Goal: Task Accomplishment & Management: Use online tool/utility

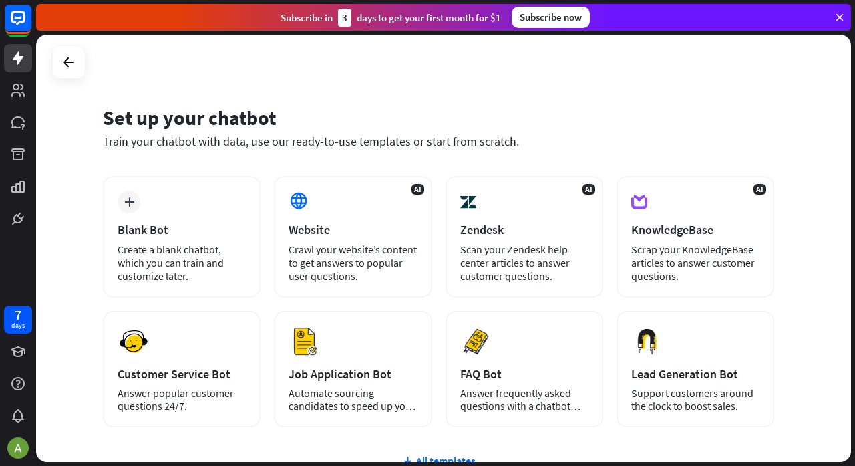
click at [370, 233] on div "Website" at bounding box center [353, 229] width 128 height 15
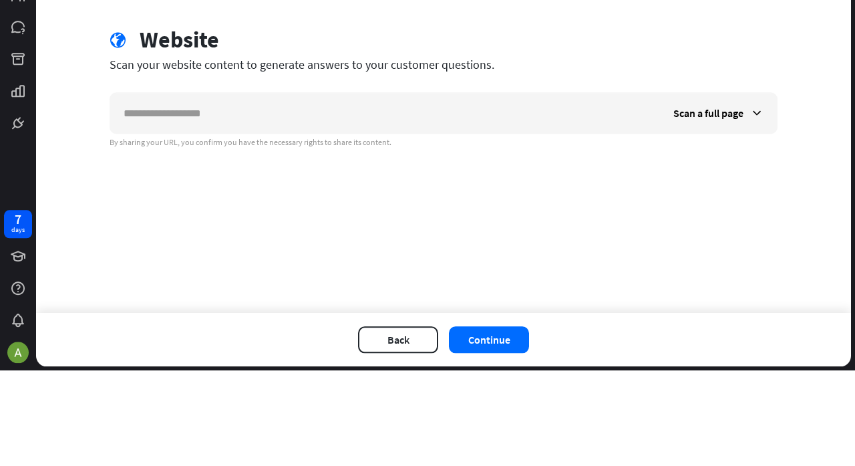
type input "*"
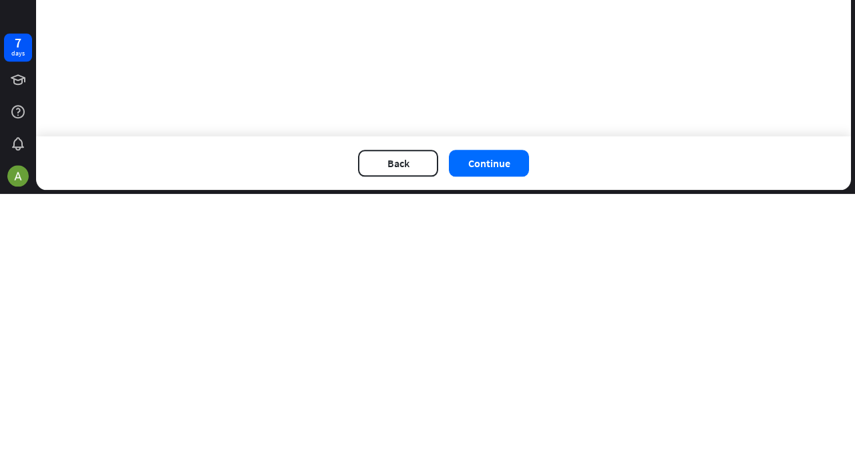
click at [75, 294] on div "check Set up chatbot 2 Train 3 Tune chatbot globe Website Scan your website con…" at bounding box center [443, 222] width 815 height 374
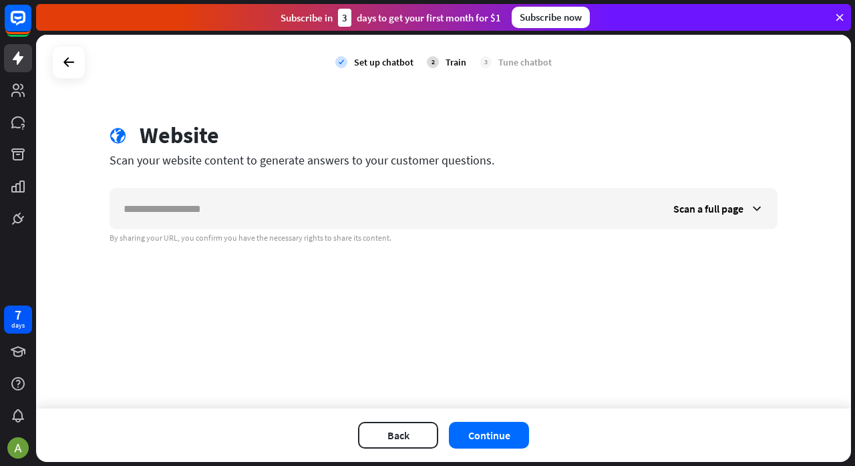
click at [485, 435] on button "Continue" at bounding box center [489, 435] width 80 height 27
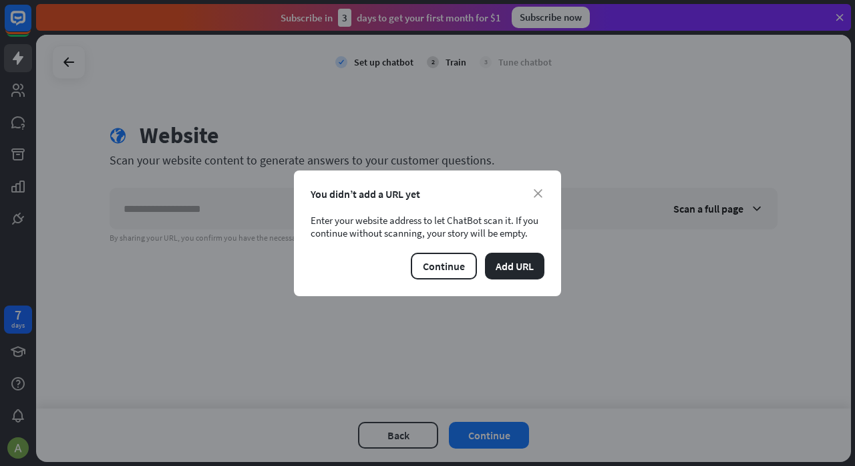
click at [503, 273] on button "Add URL" at bounding box center [514, 266] width 59 height 27
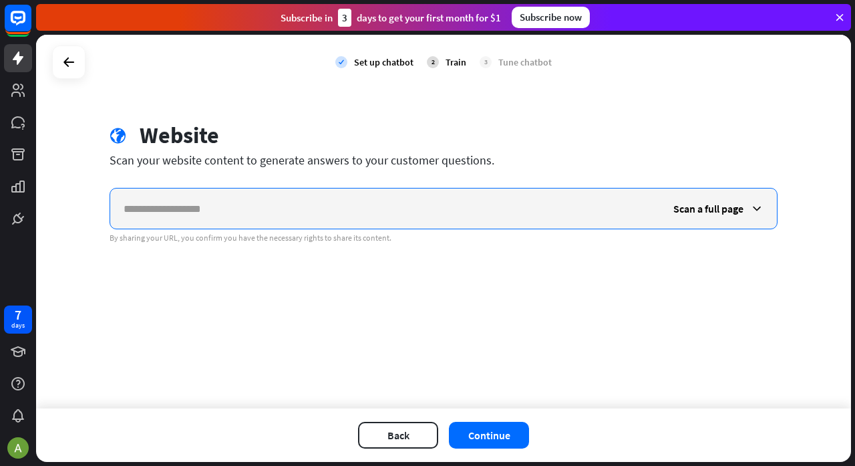
click at [170, 204] on input "text" at bounding box center [385, 208] width 550 height 40
type input "*"
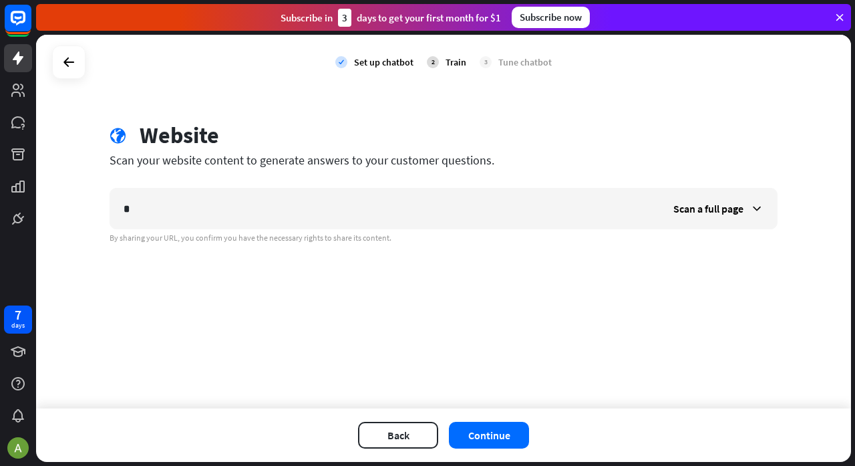
click at [499, 433] on button "Continue" at bounding box center [489, 435] width 80 height 27
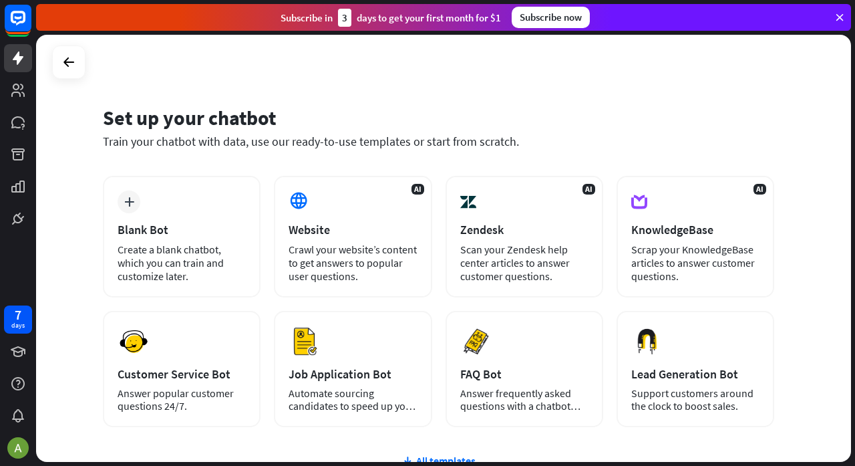
click at [311, 277] on div "Crawl your website’s content to get answers to popular user questions." at bounding box center [353, 263] width 128 height 40
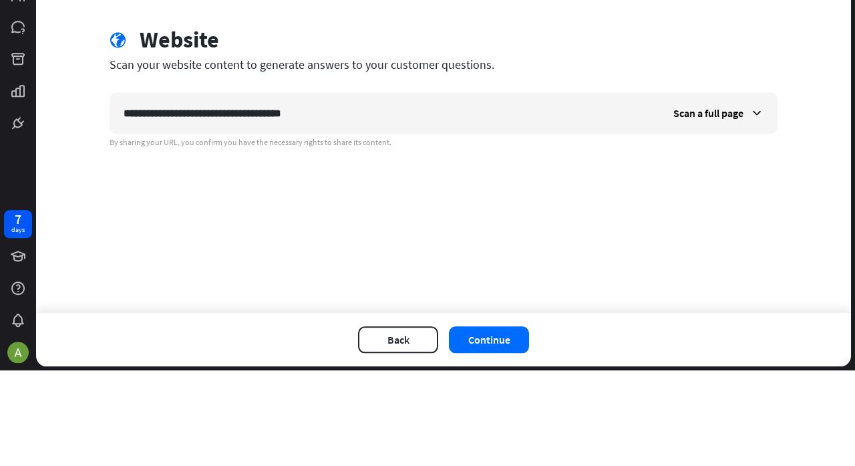
type input "**********"
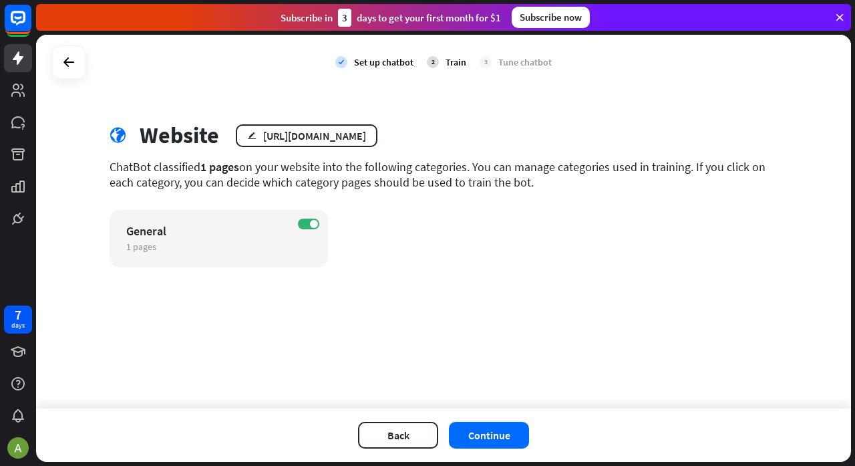
click at [503, 432] on button "Continue" at bounding box center [489, 435] width 80 height 27
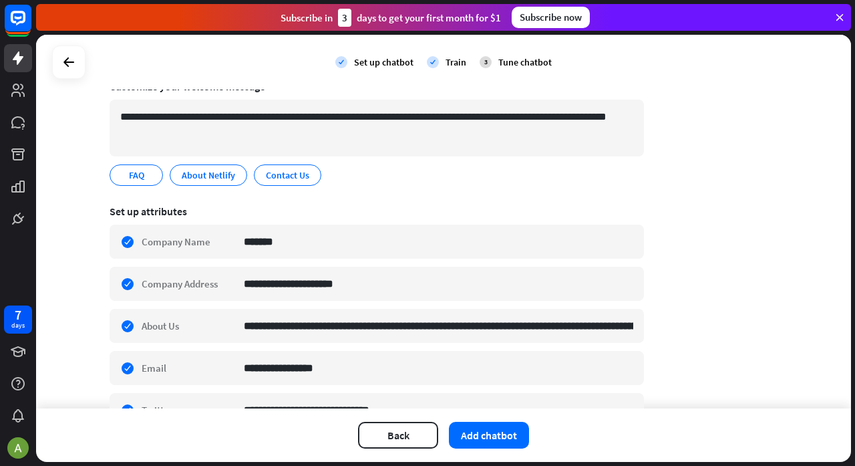
scroll to position [115, 0]
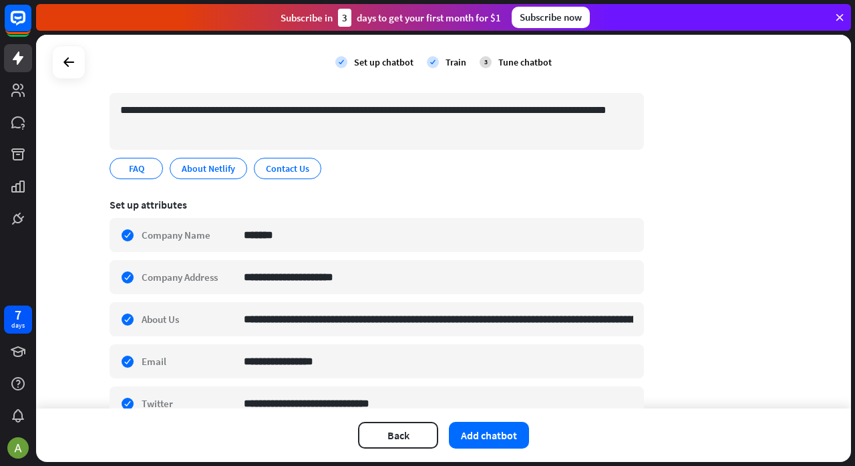
click at [520, 432] on button "Add chatbot" at bounding box center [489, 435] width 80 height 27
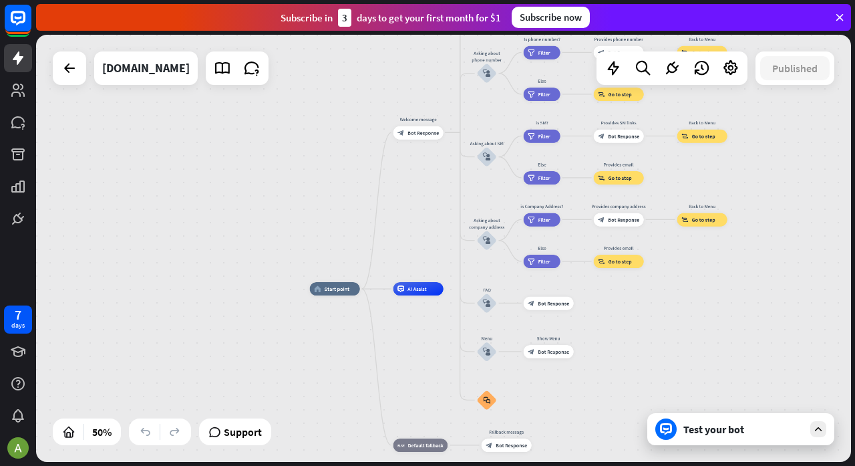
click at [774, 424] on div "Test your bot" at bounding box center [744, 428] width 120 height 13
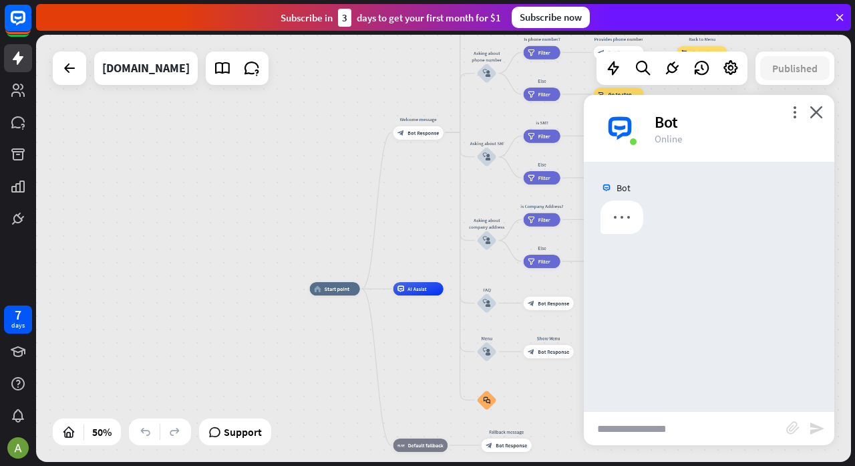
click at [699, 424] on input "text" at bounding box center [685, 428] width 202 height 33
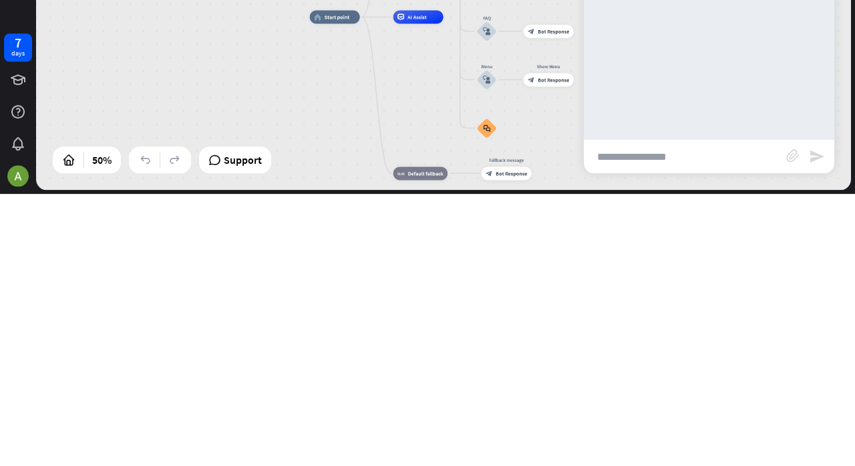
type input "*"
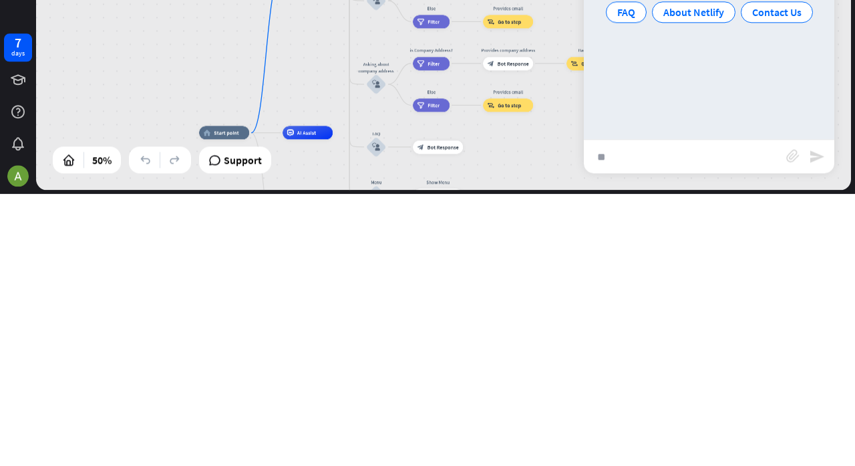
type input "**"
click at [817, 428] on icon "send" at bounding box center [817, 428] width 16 height 16
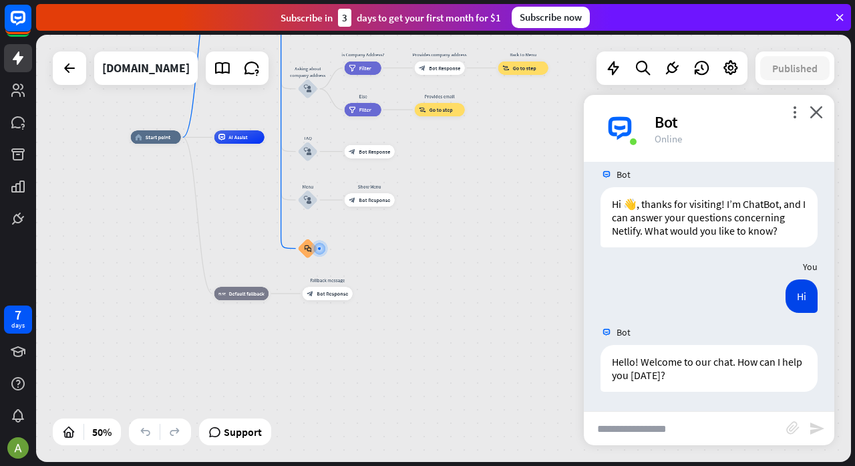
scroll to position [13, 0]
click at [700, 423] on input "text" at bounding box center [685, 428] width 202 height 33
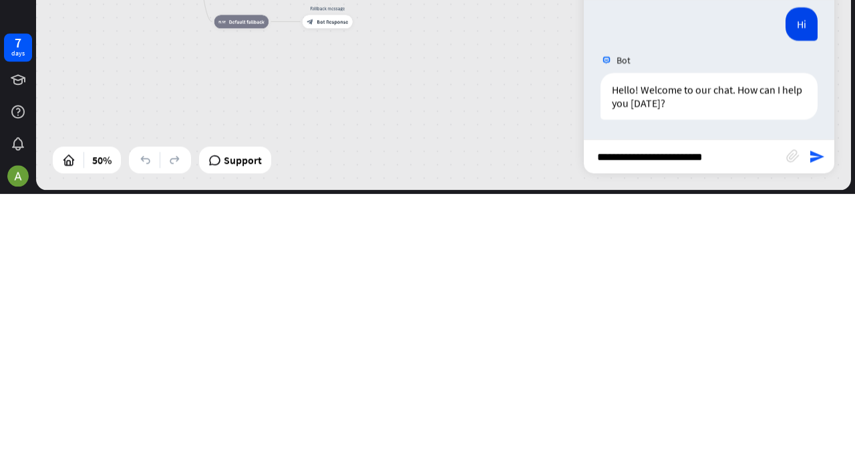
type input "**********"
click at [826, 440] on div "**********" at bounding box center [709, 428] width 251 height 34
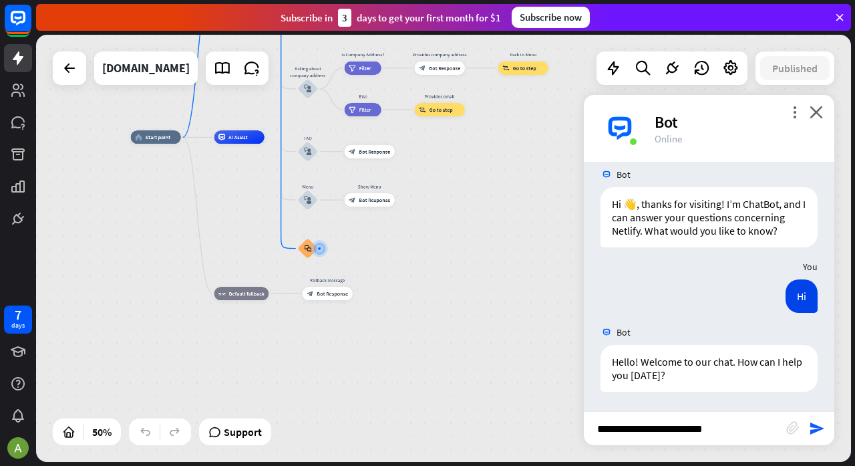
click at [819, 425] on icon "send" at bounding box center [817, 428] width 16 height 16
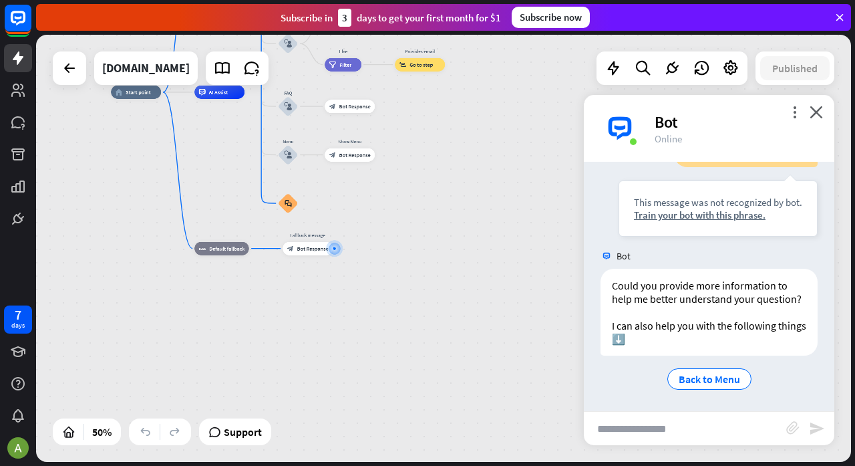
scroll to position [304, 0]
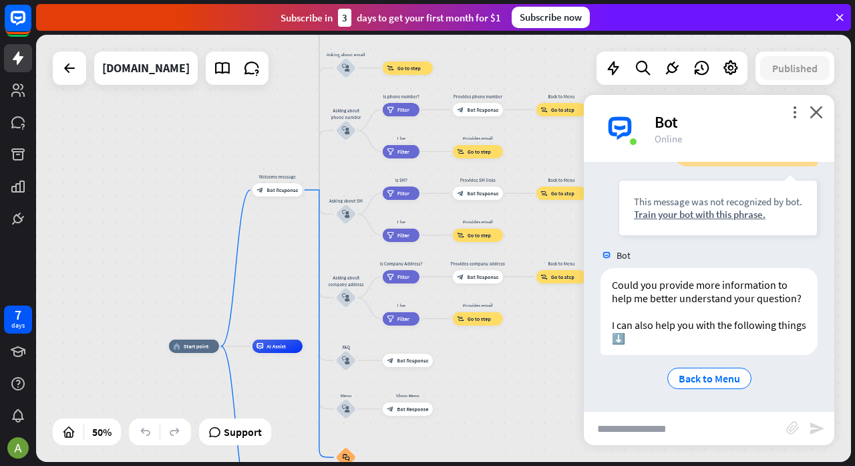
click at [346, 130] on icon "block_user_input" at bounding box center [346, 130] width 8 height 8
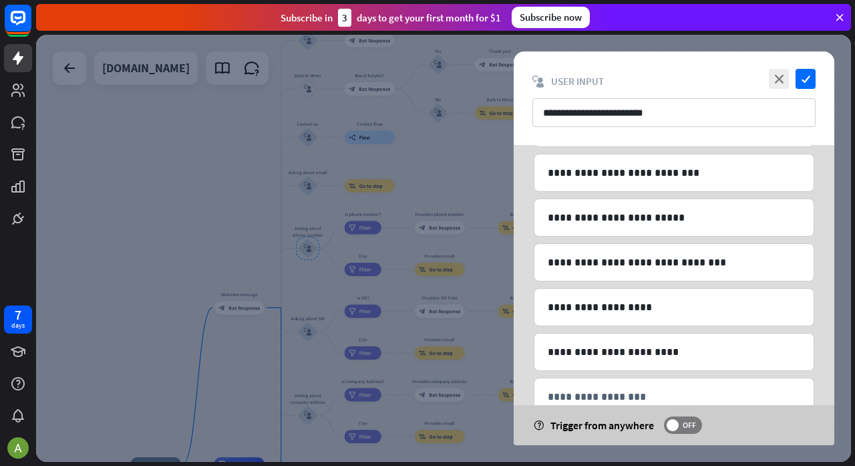
scroll to position [651, 0]
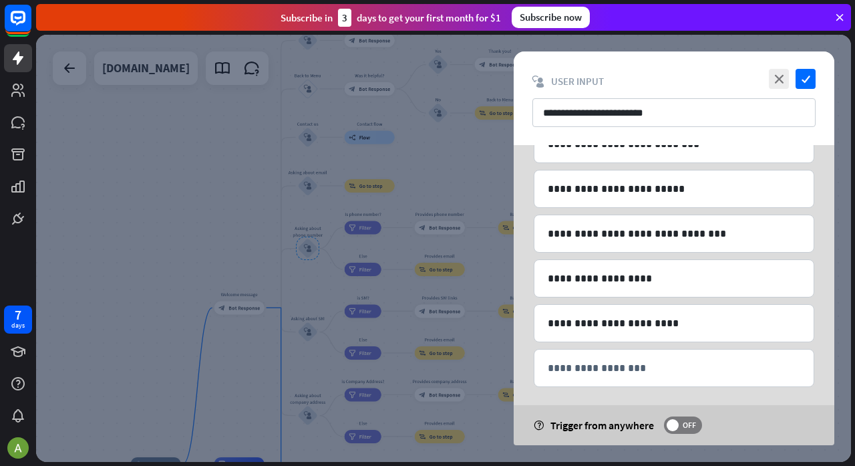
click at [687, 420] on span "OFF" at bounding box center [689, 425] width 21 height 11
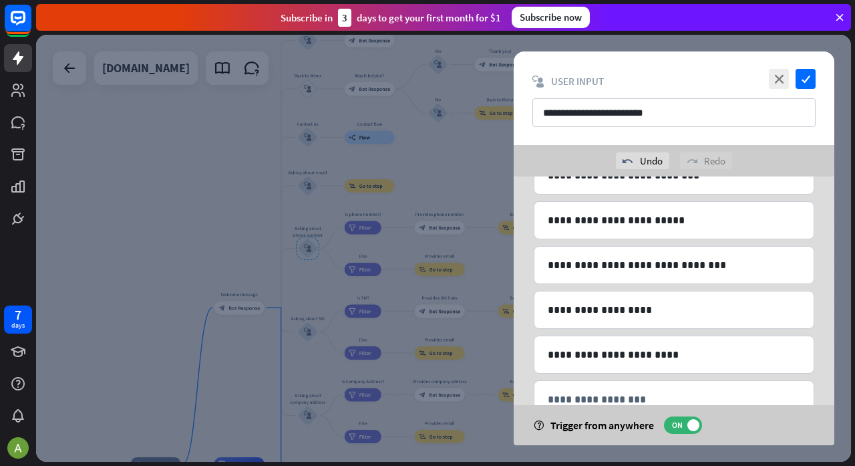
click at [124, 143] on div at bounding box center [443, 248] width 815 height 427
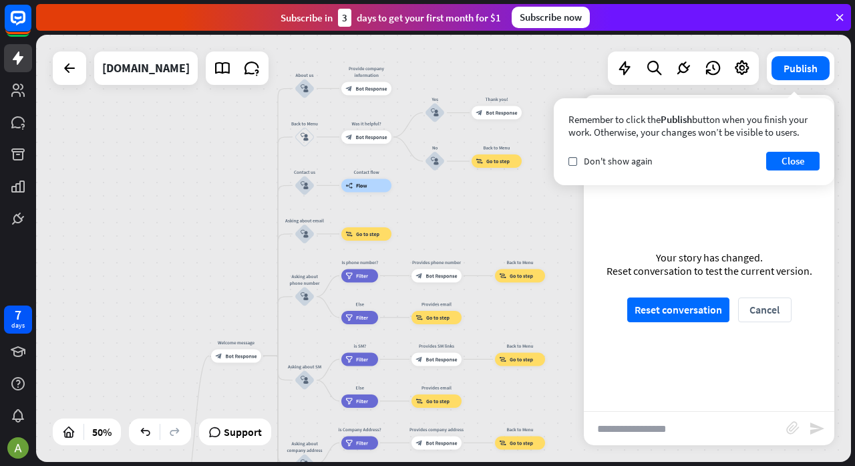
click at [791, 165] on button "Close" at bounding box center [793, 161] width 53 height 19
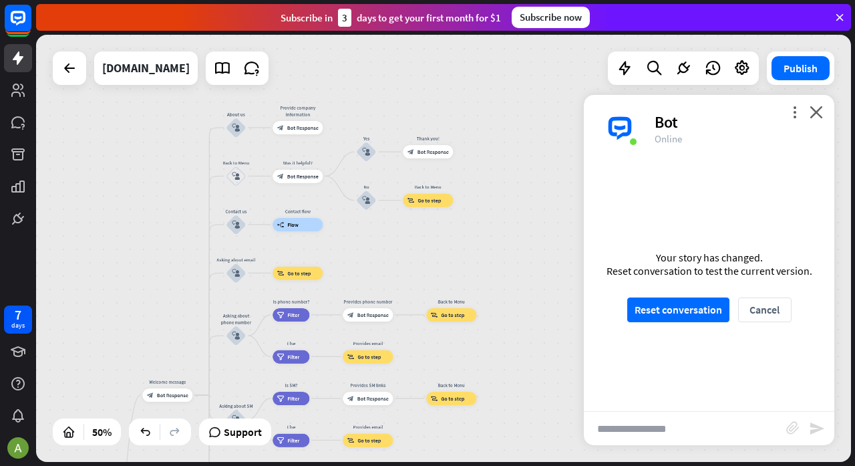
click at [819, 116] on icon "close" at bounding box center [816, 112] width 13 height 13
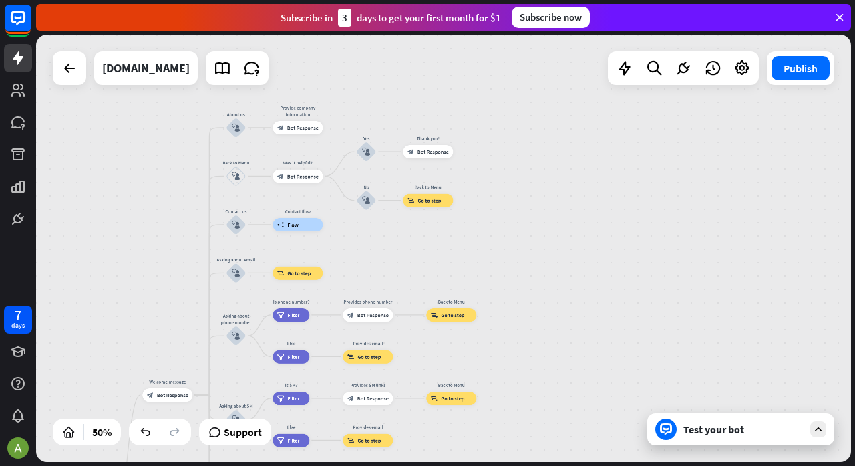
click at [745, 72] on icon at bounding box center [742, 67] width 17 height 17
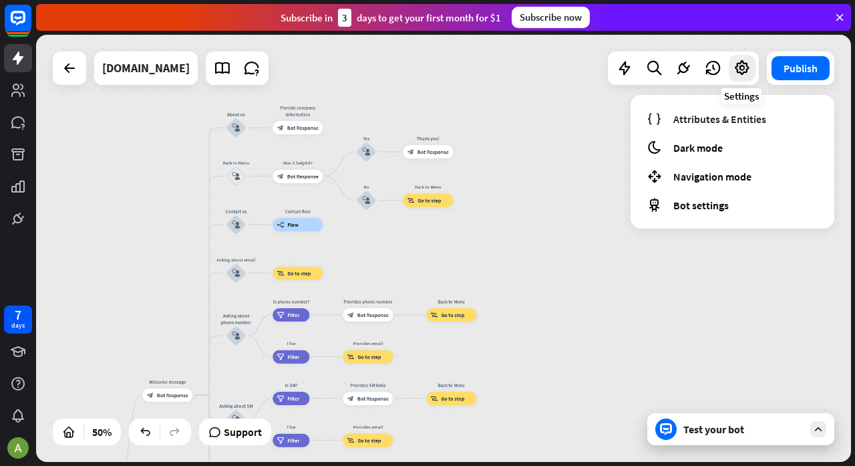
click at [699, 207] on span "Bot settings" at bounding box center [701, 204] width 55 height 13
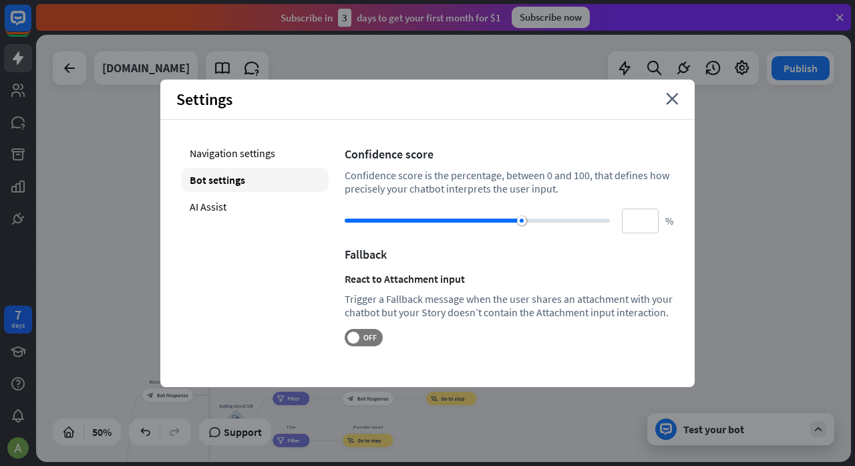
click at [204, 202] on div "AI Assist" at bounding box center [255, 206] width 147 height 24
type input "**"
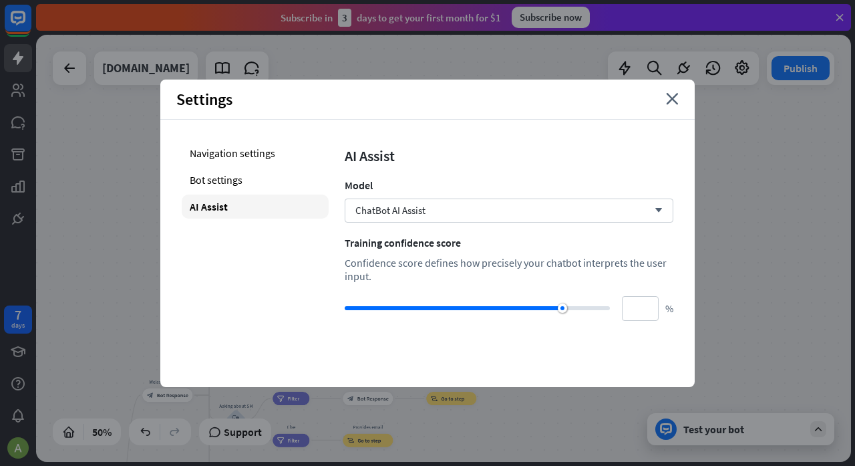
click at [648, 211] on icon "arrow_down" at bounding box center [655, 211] width 15 height 8
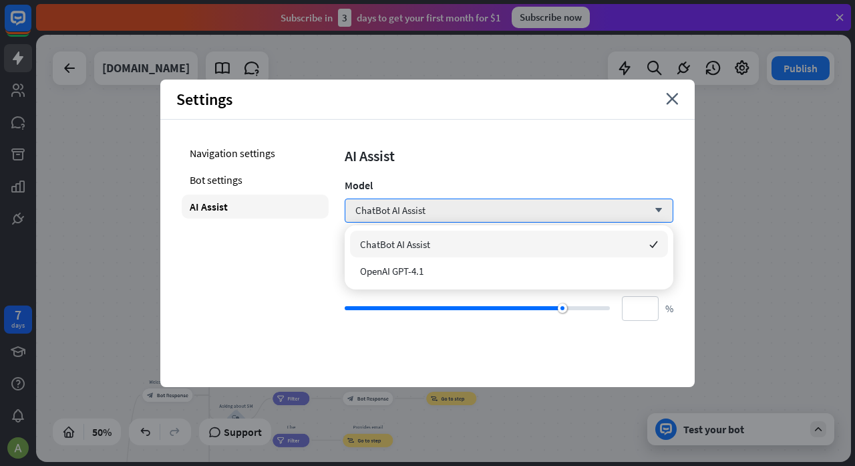
click at [624, 281] on div "OpenAI GPT-4.1" at bounding box center [509, 270] width 318 height 27
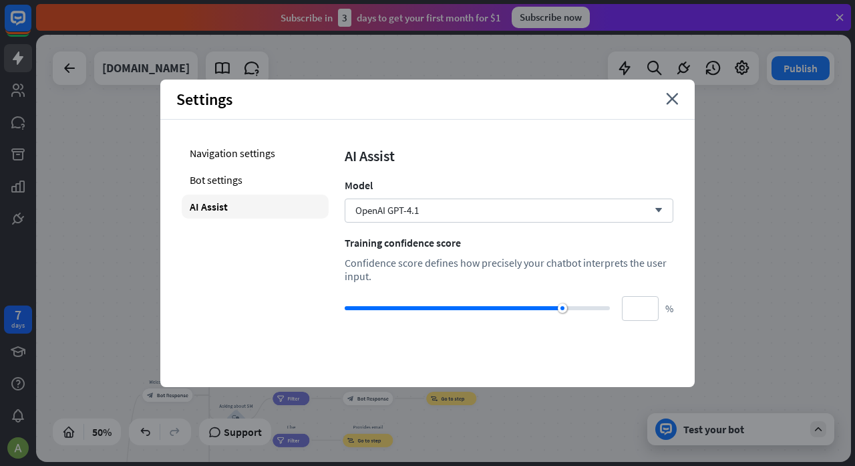
click at [601, 307] on div at bounding box center [477, 308] width 265 height 4
type input "**"
click at [190, 159] on div "Navigation settings" at bounding box center [255, 153] width 147 height 24
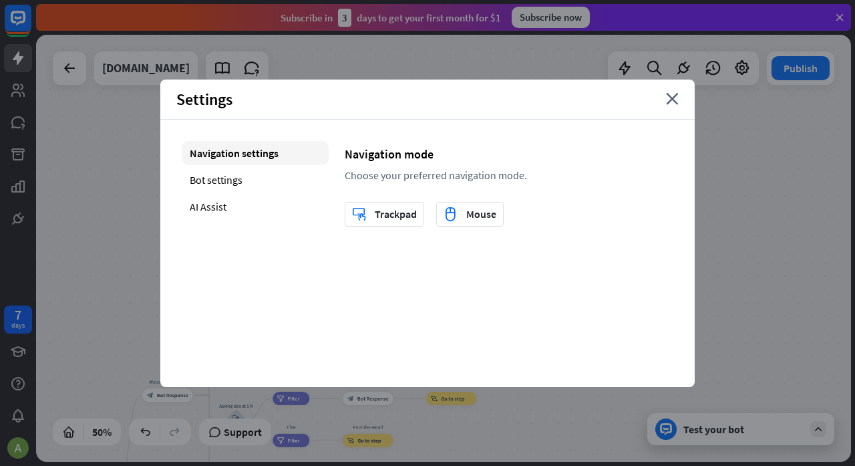
click at [218, 174] on div "Bot settings" at bounding box center [255, 180] width 147 height 24
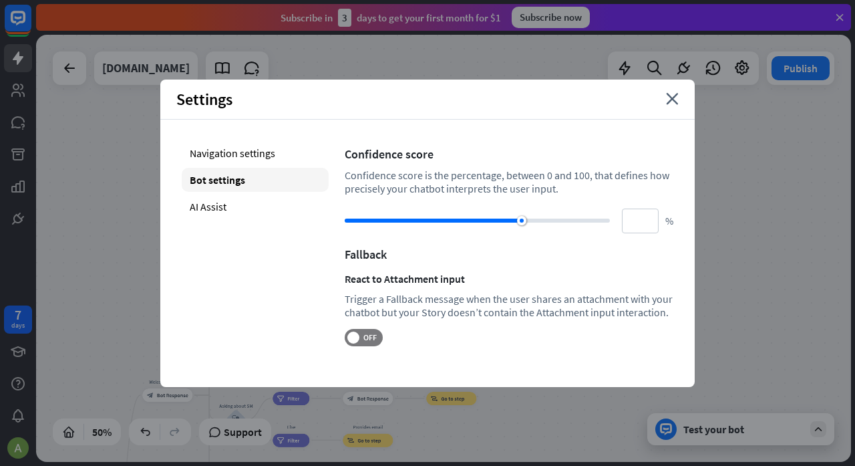
click at [202, 152] on div "Navigation settings" at bounding box center [255, 153] width 147 height 24
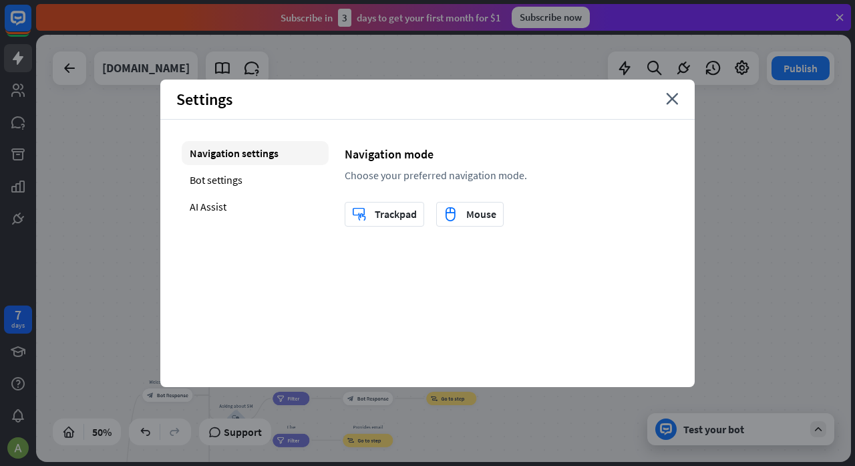
click at [208, 175] on div "Bot settings" at bounding box center [255, 180] width 147 height 24
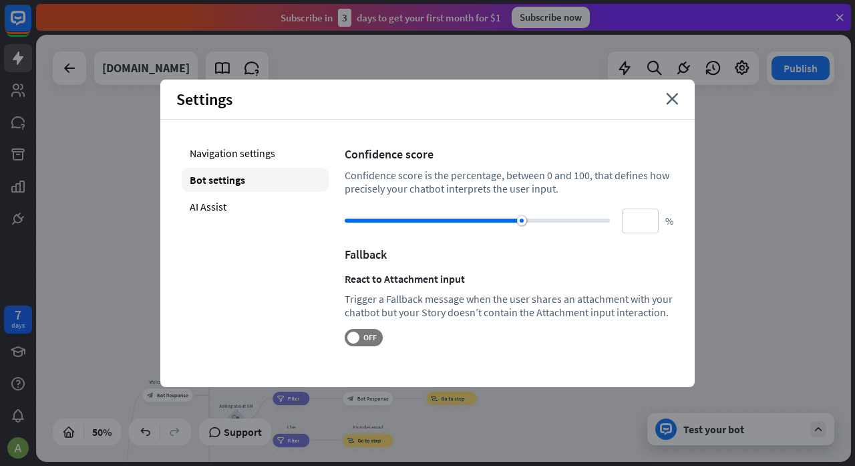
click at [206, 142] on div "Navigation settings" at bounding box center [255, 153] width 147 height 24
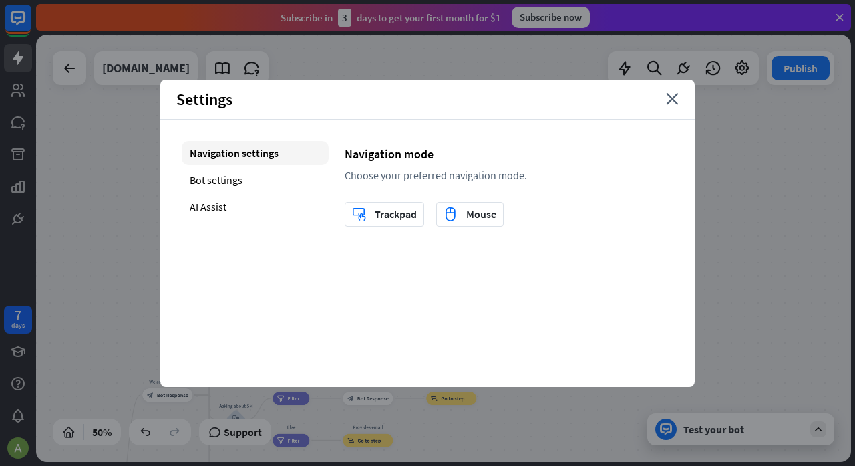
click at [196, 168] on div "Bot settings" at bounding box center [255, 180] width 147 height 24
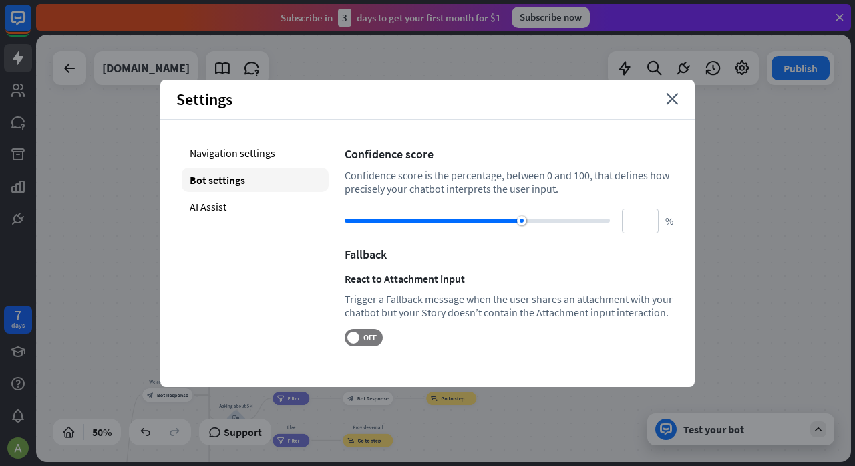
click at [357, 337] on span at bounding box center [354, 337] width 12 height 12
click at [196, 200] on div "AI Assist" at bounding box center [255, 206] width 147 height 24
type input "**"
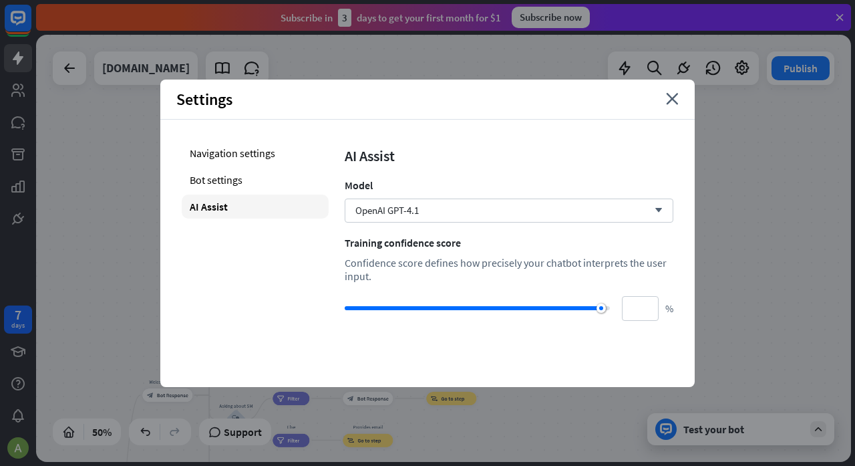
click at [206, 168] on div "Bot settings" at bounding box center [255, 180] width 147 height 24
type input "**"
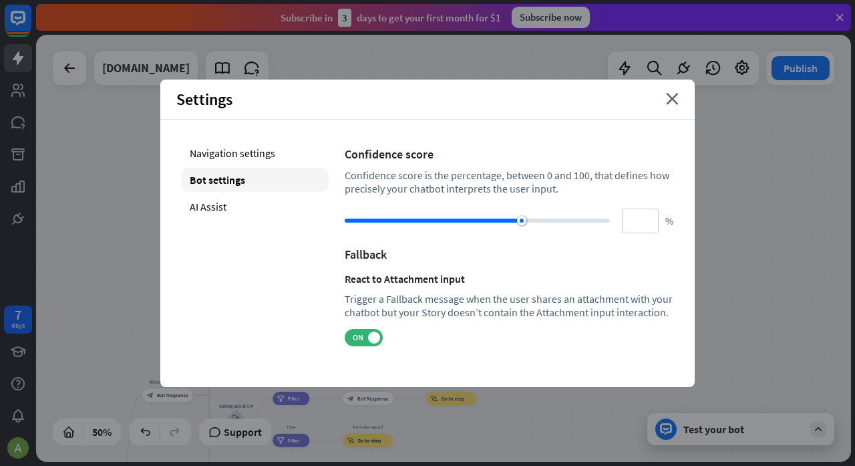
click at [216, 147] on div "Navigation settings" at bounding box center [255, 153] width 147 height 24
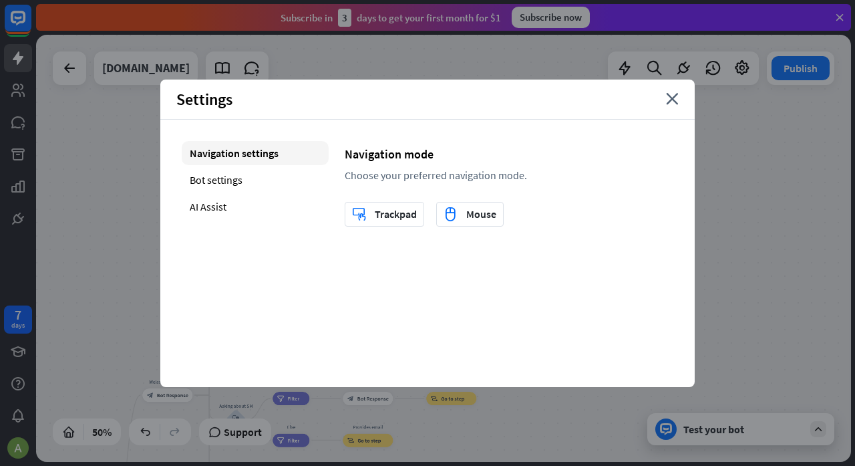
click at [676, 100] on icon "close" at bounding box center [672, 99] width 13 height 12
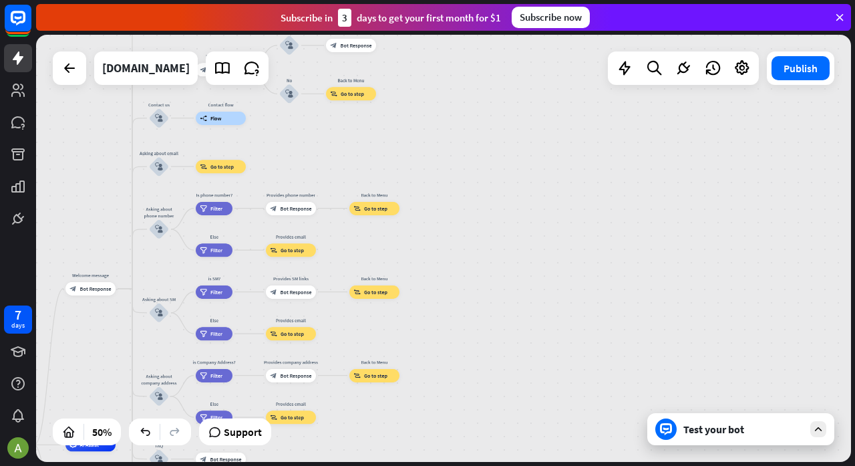
click at [223, 430] on div "Support" at bounding box center [234, 431] width 61 height 21
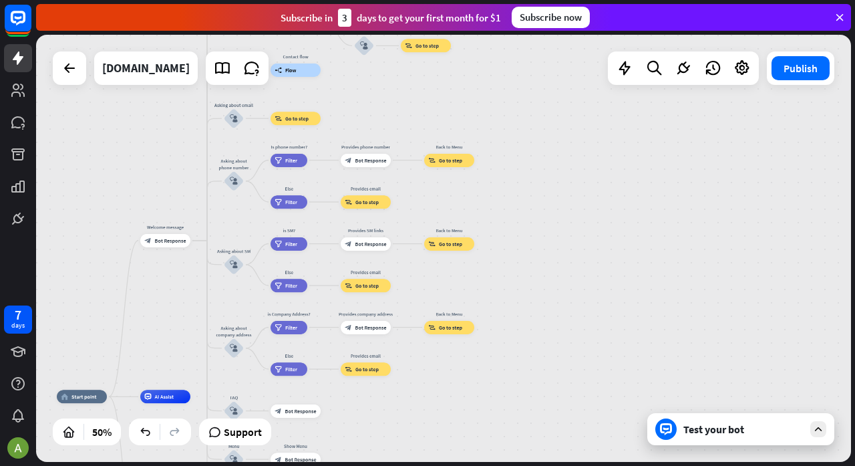
click at [233, 429] on span "Support" at bounding box center [243, 431] width 38 height 21
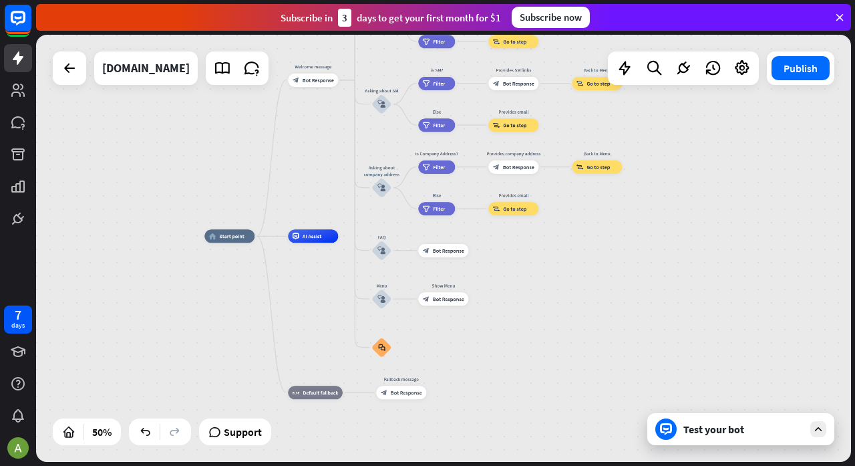
click at [810, 79] on button "Publish" at bounding box center [801, 68] width 58 height 24
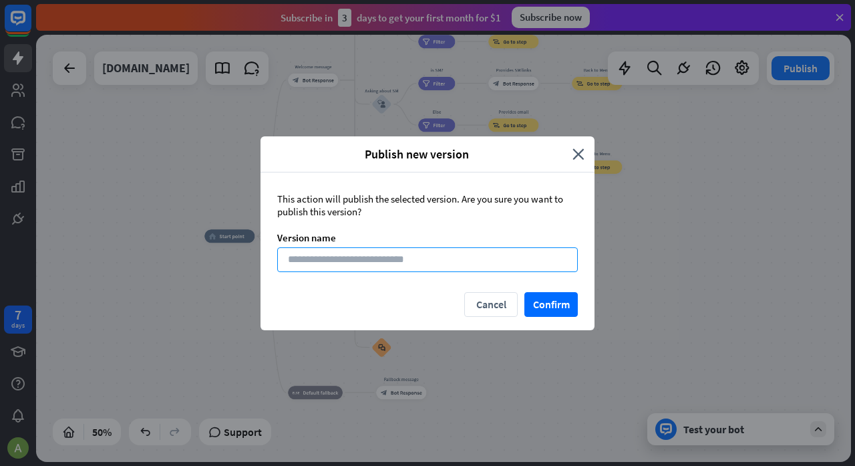
click at [313, 255] on input at bounding box center [427, 259] width 301 height 25
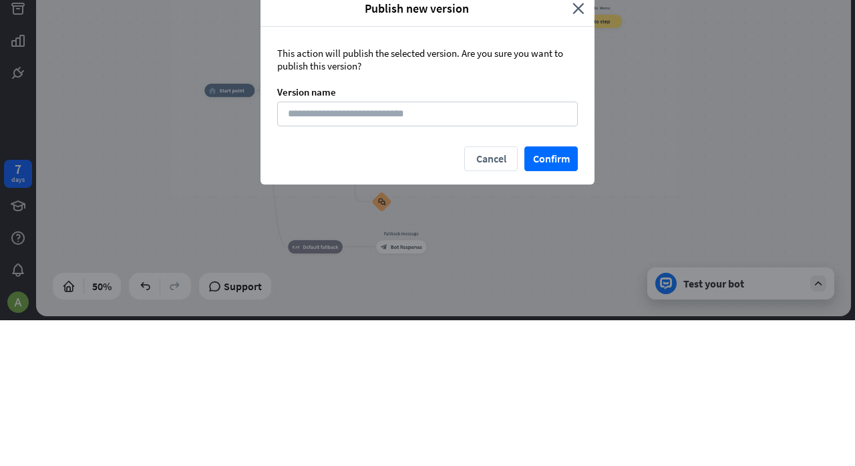
click at [557, 311] on button "Confirm" at bounding box center [551, 304] width 53 height 25
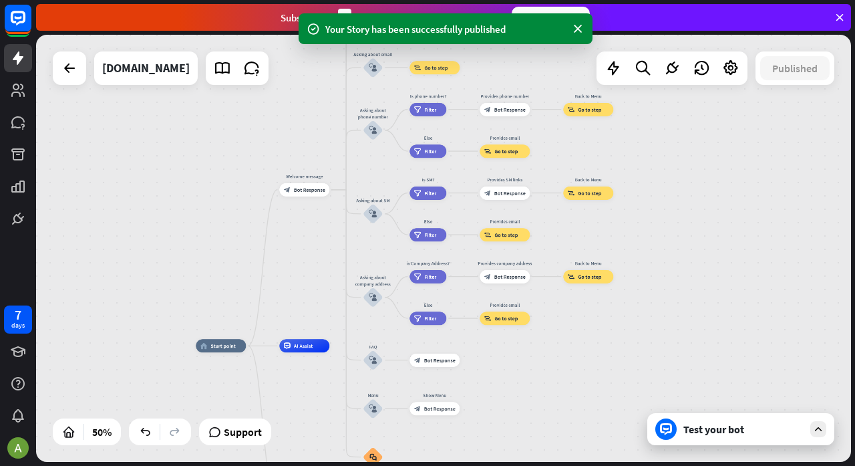
click at [22, 19] on rect at bounding box center [18, 18] width 27 height 27
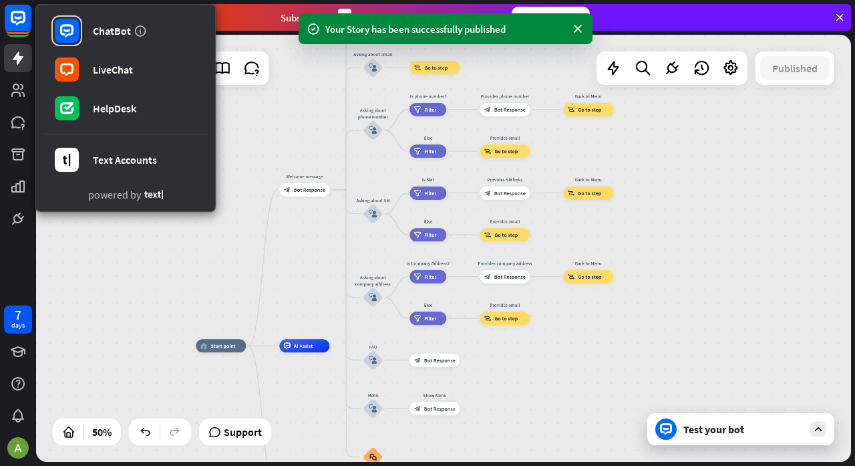
click at [24, 29] on rect at bounding box center [18, 18] width 27 height 27
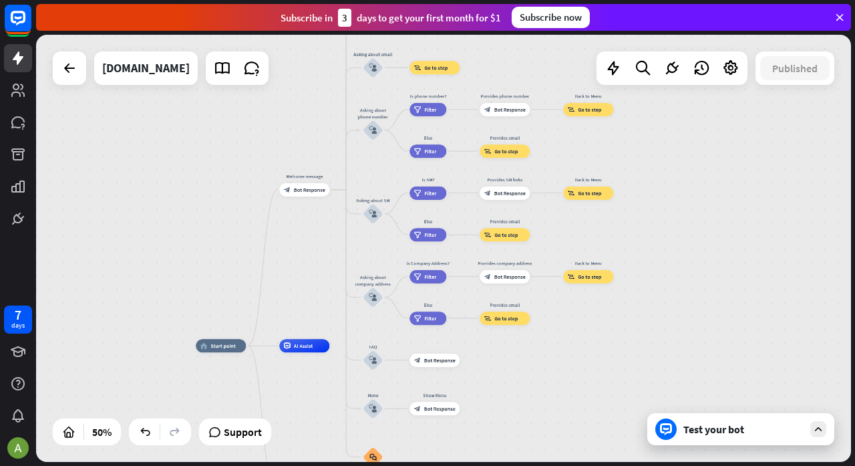
click at [16, 28] on rect at bounding box center [18, 18] width 27 height 27
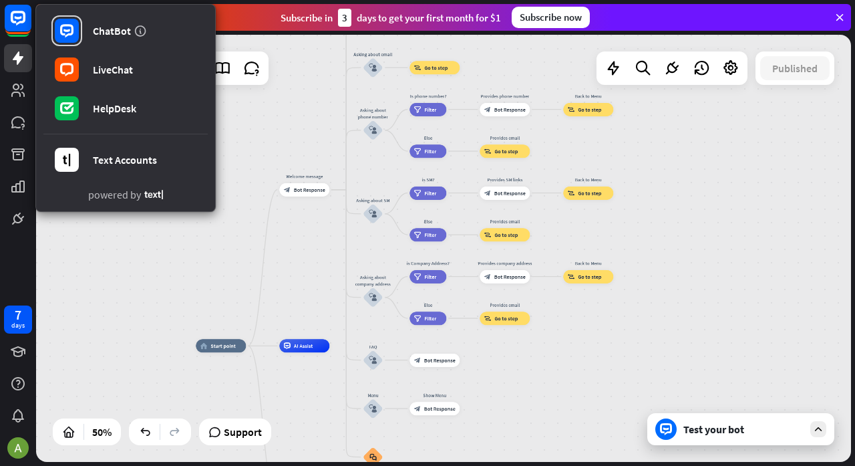
click at [15, 28] on rect at bounding box center [18, 18] width 27 height 27
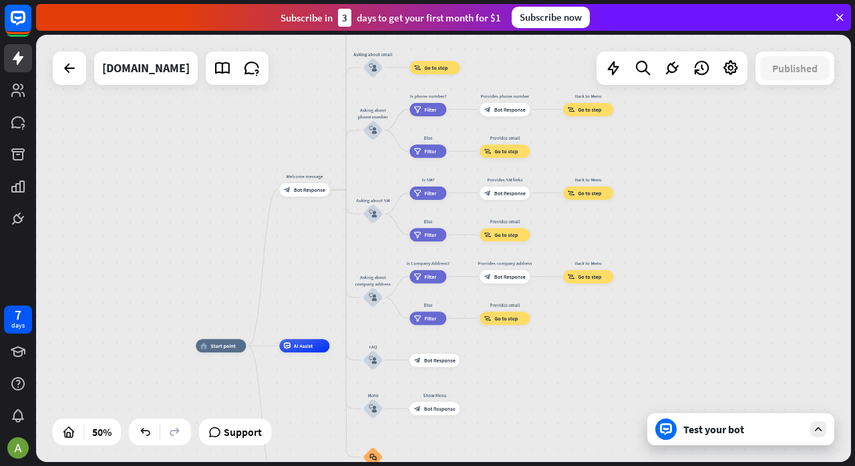
click at [20, 70] on link at bounding box center [18, 58] width 28 height 28
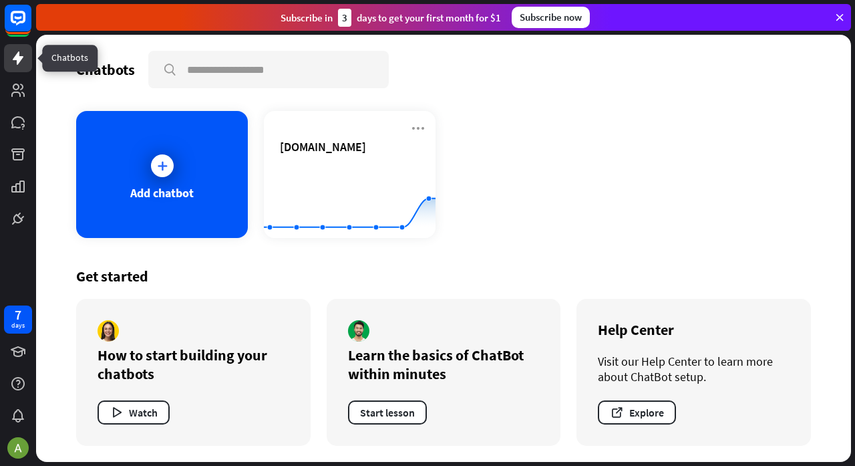
click at [315, 177] on rect at bounding box center [350, 205] width 172 height 84
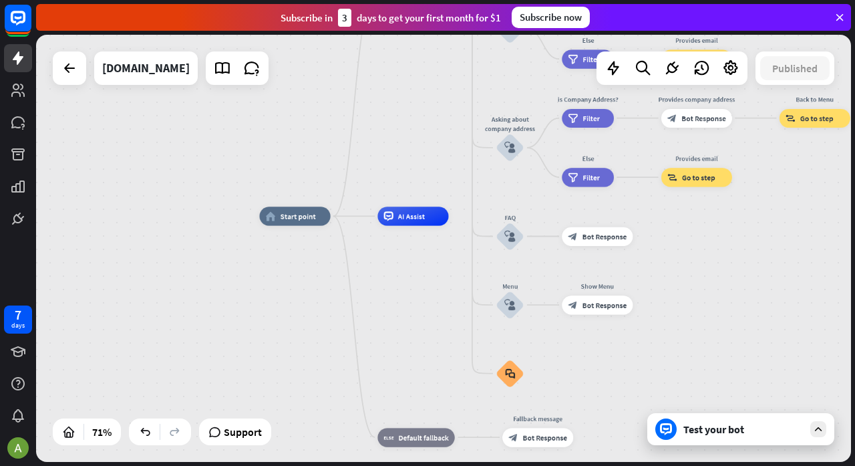
click at [678, 75] on icon at bounding box center [672, 67] width 17 height 17
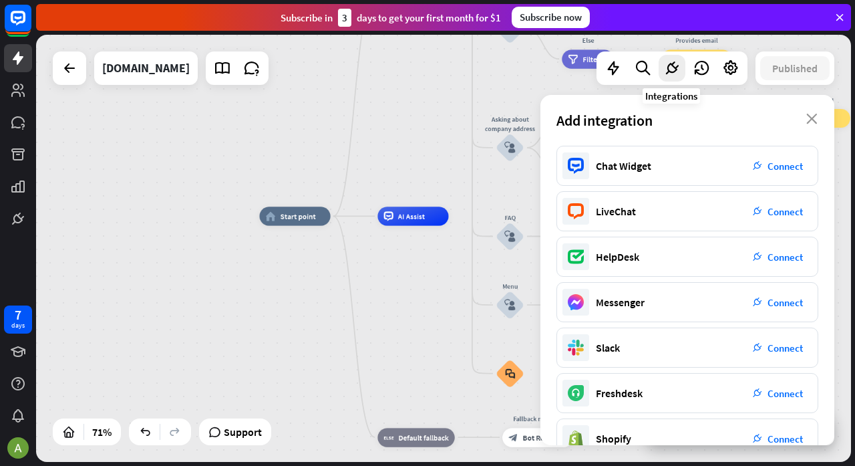
click at [813, 120] on icon "close" at bounding box center [812, 119] width 11 height 11
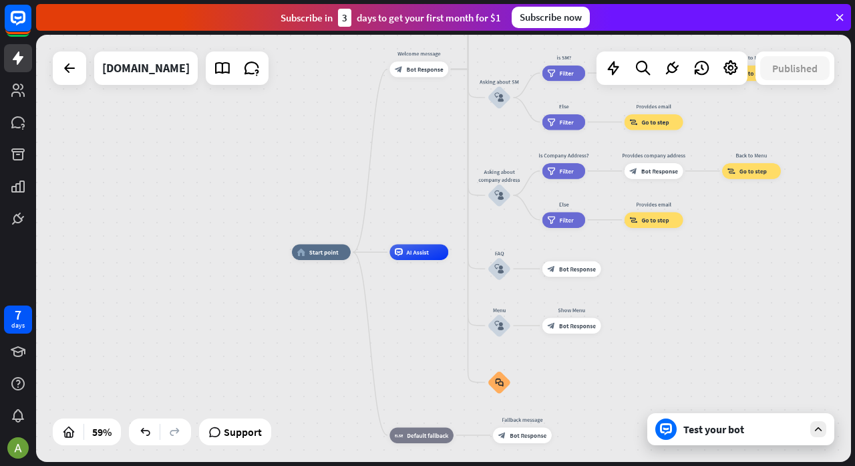
click at [21, 101] on link at bounding box center [18, 90] width 28 height 28
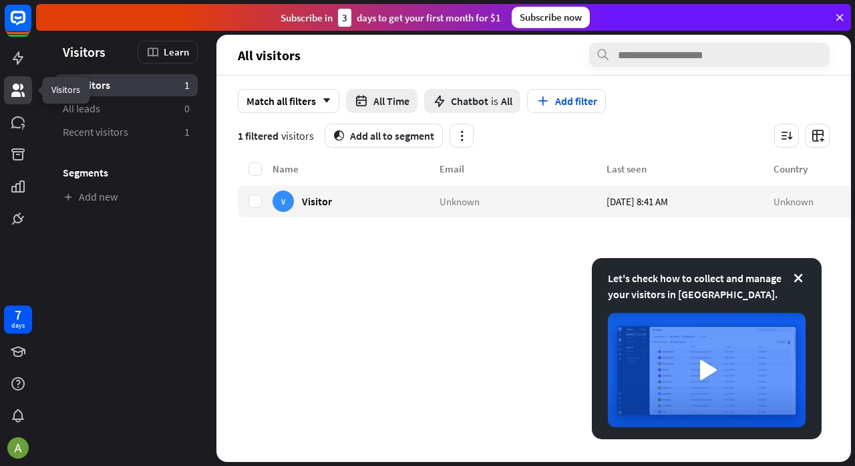
click at [27, 70] on link at bounding box center [18, 58] width 28 height 28
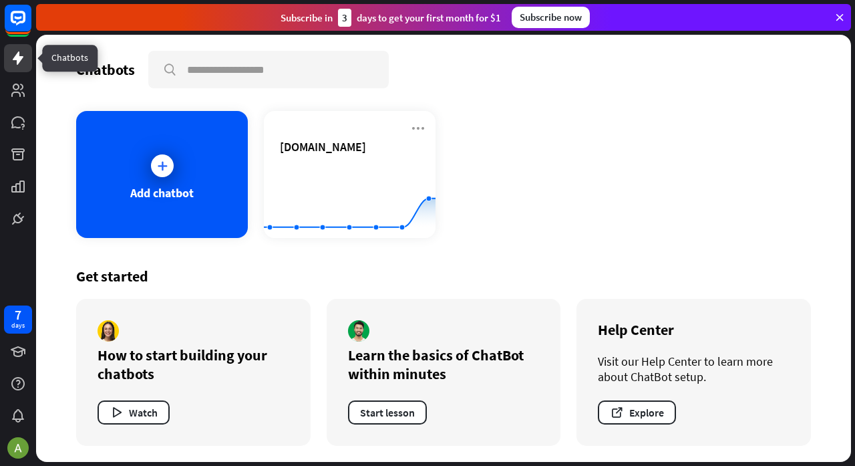
click at [422, 130] on icon at bounding box center [418, 128] width 16 height 16
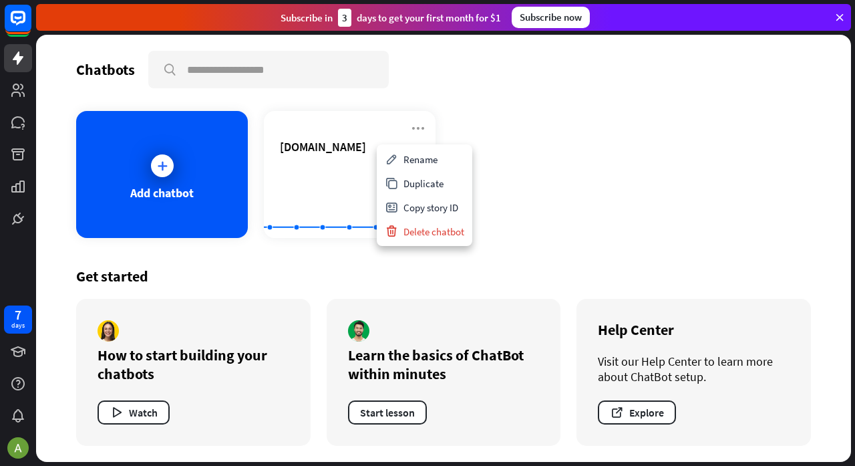
click at [331, 200] on rect at bounding box center [350, 205] width 172 height 84
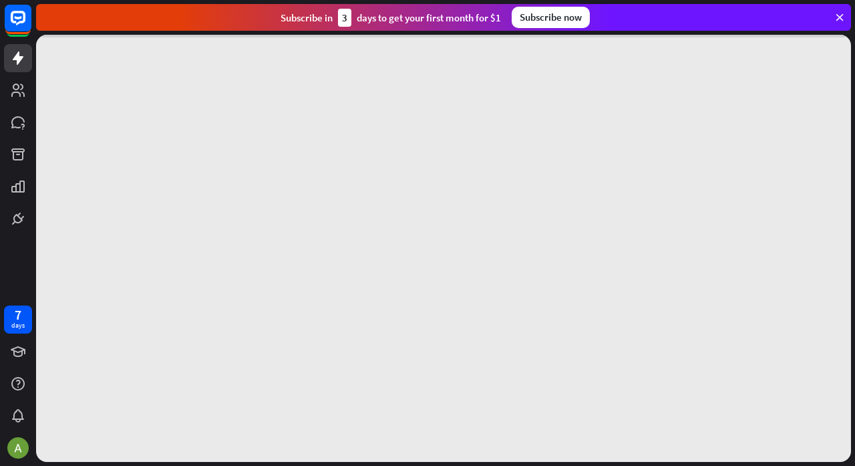
click at [342, 196] on div at bounding box center [443, 248] width 815 height 427
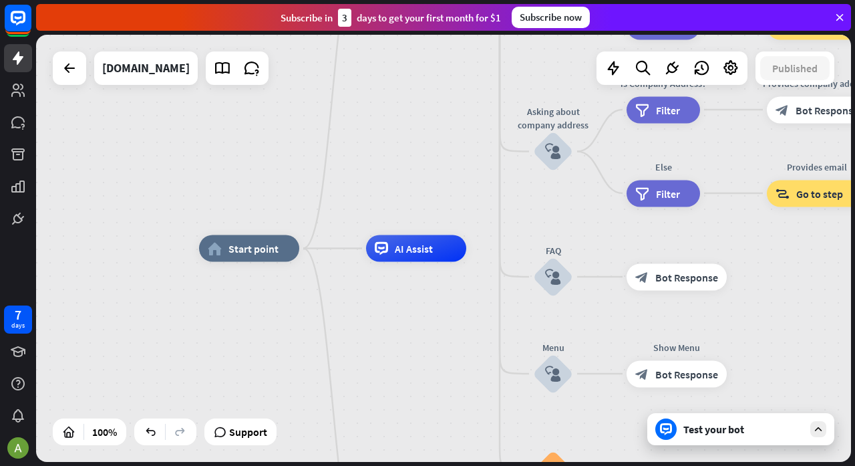
click at [741, 68] on div at bounding box center [731, 68] width 27 height 27
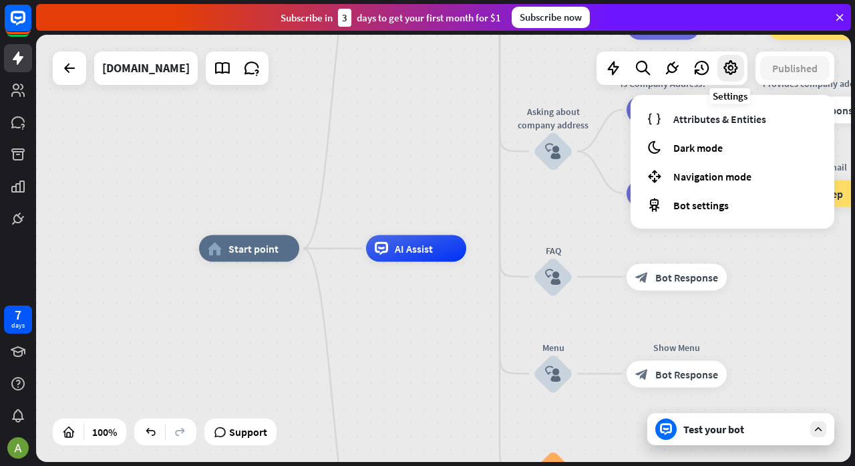
click at [126, 110] on div "home_2 Start point Welcome message block_bot_response Bot Response About us blo…" at bounding box center [443, 248] width 815 height 427
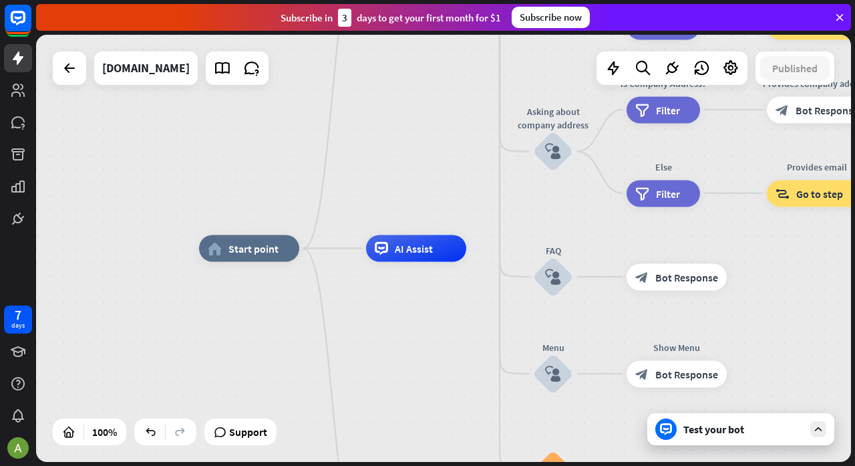
click at [670, 70] on icon at bounding box center [672, 67] width 17 height 17
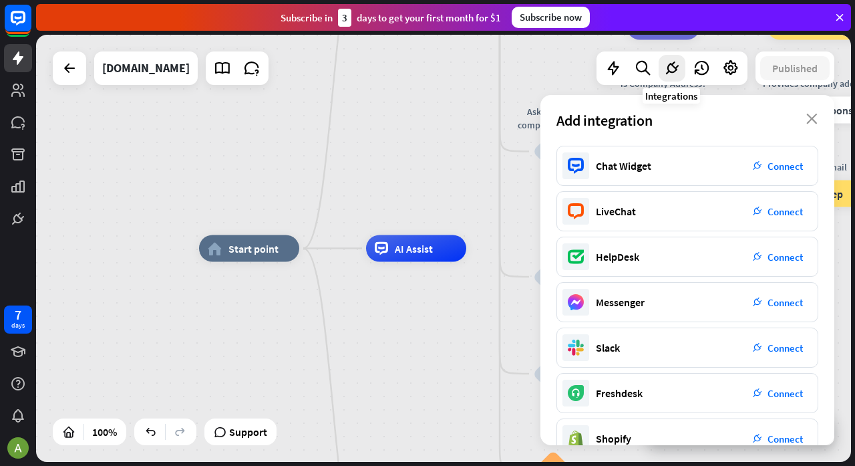
click at [137, 119] on div "home_2 Start point Welcome message block_bot_response Bot Response About us blo…" at bounding box center [443, 248] width 815 height 427
click at [607, 74] on icon at bounding box center [613, 67] width 17 height 17
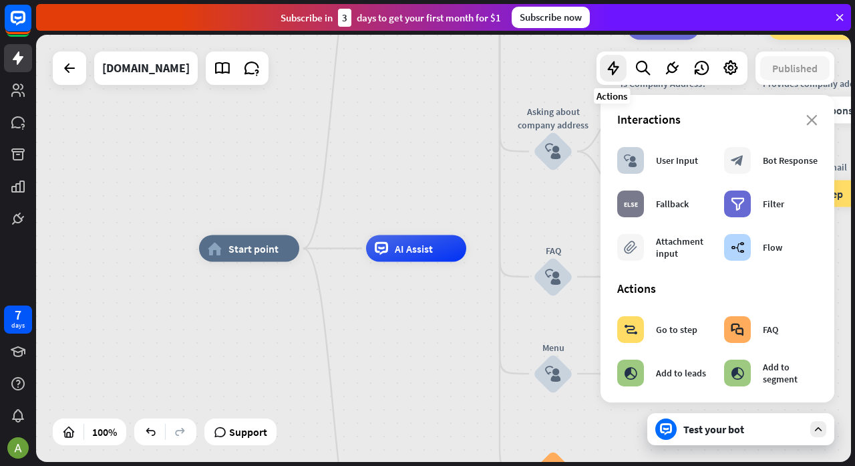
click at [120, 144] on div "home_2 Start point Welcome message block_bot_response Bot Response About us blo…" at bounding box center [443, 248] width 815 height 427
click at [26, 231] on link at bounding box center [18, 218] width 28 height 28
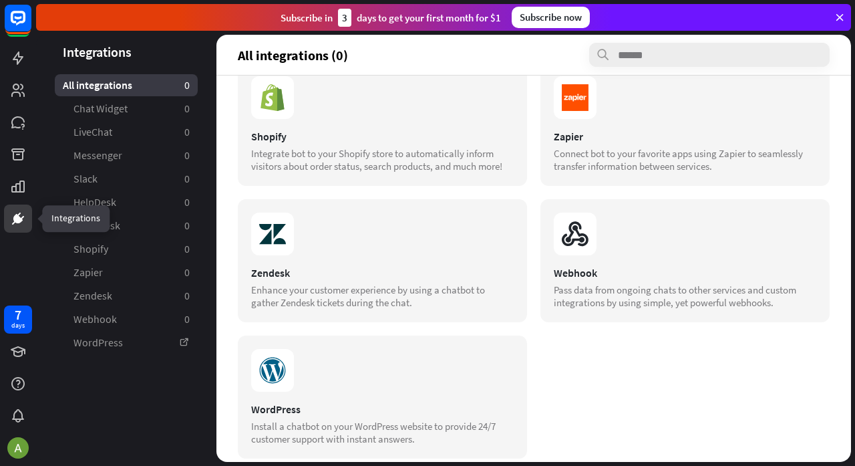
scroll to position [461, 0]
